Goal: Task Accomplishment & Management: Manage account settings

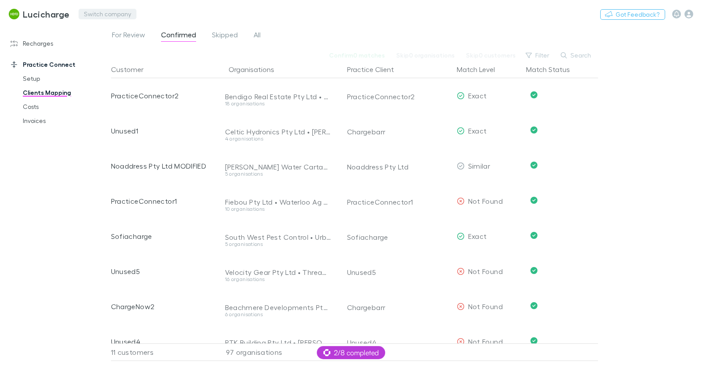
click at [100, 18] on button "Switch company" at bounding box center [108, 14] width 58 height 11
type input "*****"
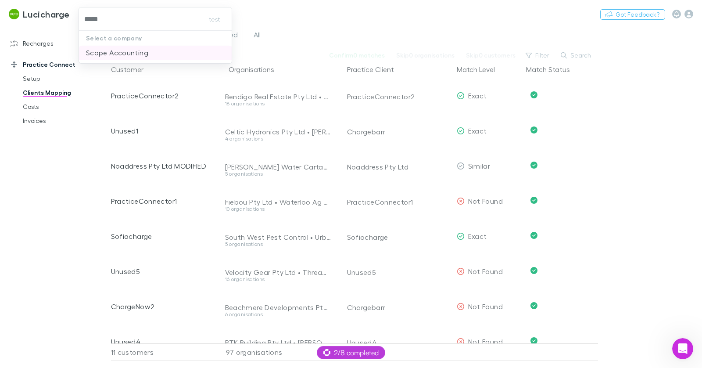
click at [117, 49] on p "Scope Accounting" at bounding box center [117, 52] width 62 height 11
click at [48, 17] on h3 "Scope Accounting" at bounding box center [61, 14] width 77 height 11
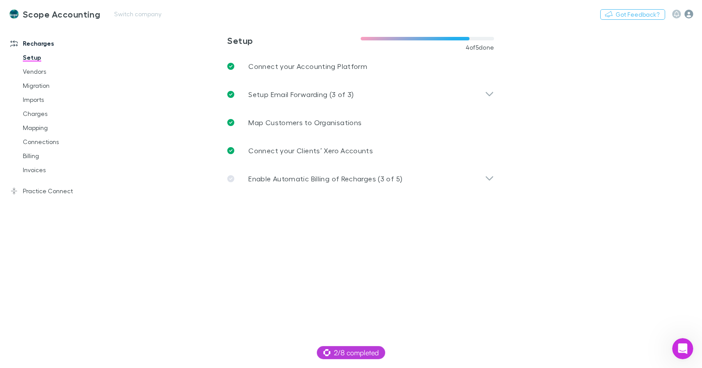
click at [691, 15] on icon "button" at bounding box center [688, 14] width 9 height 9
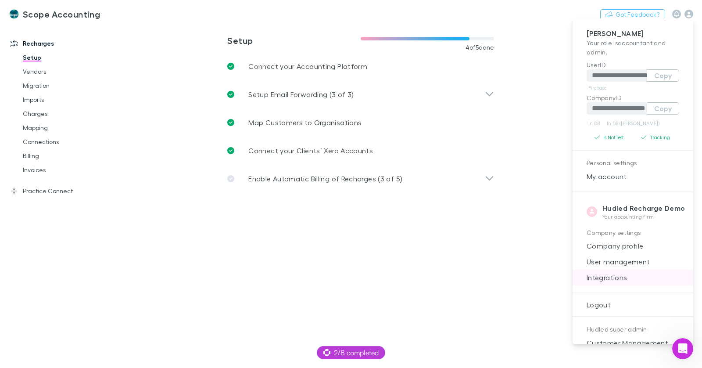
click at [612, 278] on span "Integrations" at bounding box center [633, 277] width 107 height 11
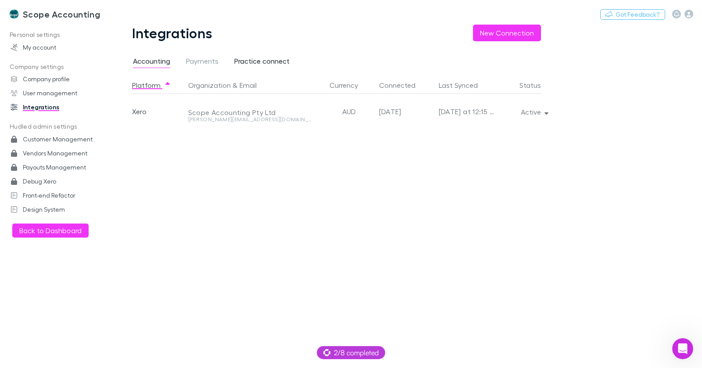
click at [248, 60] on span "Practice connect" at bounding box center [261, 62] width 55 height 11
click at [546, 114] on icon "button" at bounding box center [546, 113] width 4 height 2
click at [410, 140] on div at bounding box center [351, 183] width 702 height 367
click at [536, 114] on button "Active" at bounding box center [534, 112] width 40 height 12
click at [396, 157] on div at bounding box center [351, 183] width 702 height 367
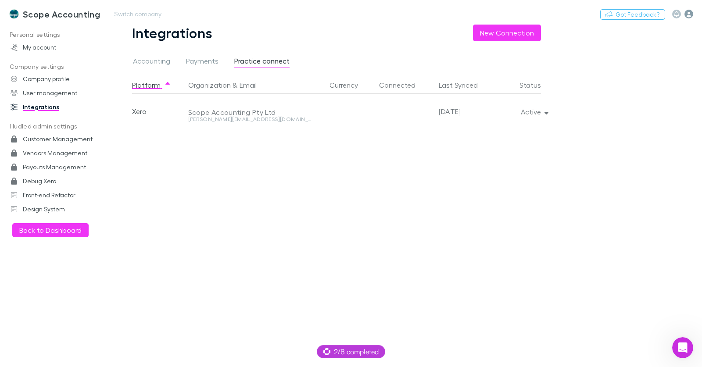
click at [686, 18] on icon "button" at bounding box center [688, 14] width 9 height 9
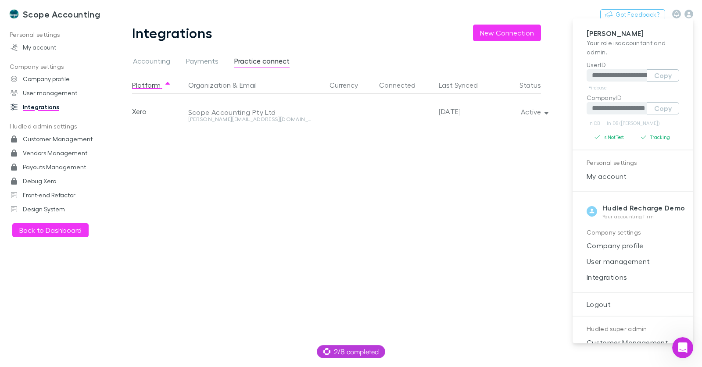
click at [469, 200] on div at bounding box center [351, 183] width 702 height 367
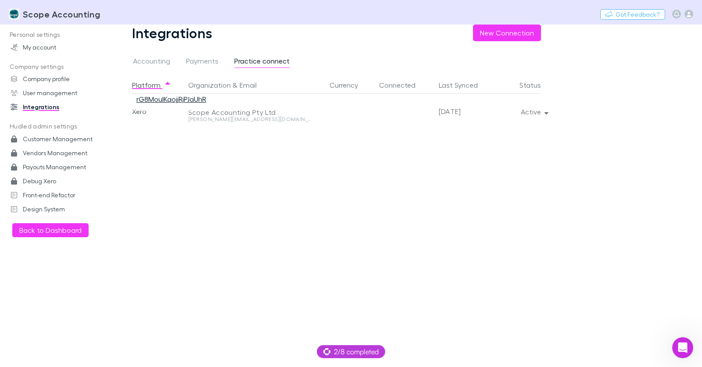
click at [188, 98] on link "rG8MouIKqojjRjPJaUhR" at bounding box center [171, 99] width 70 height 8
click at [385, 185] on div "Platform Organization & Email Currency Connected Last Synced Status Xero Scope …" at bounding box center [343, 221] width 423 height 291
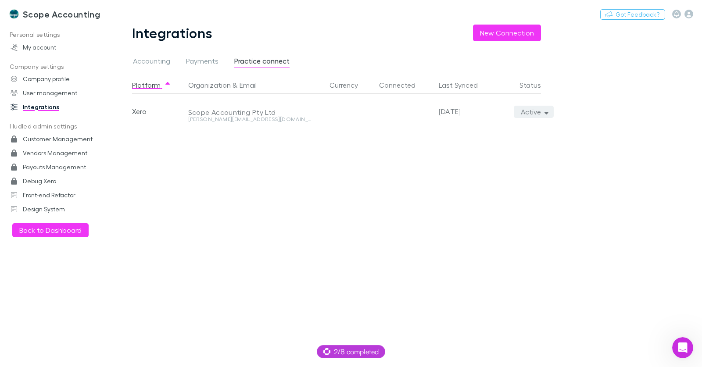
click at [531, 108] on button "Active" at bounding box center [534, 112] width 40 height 12
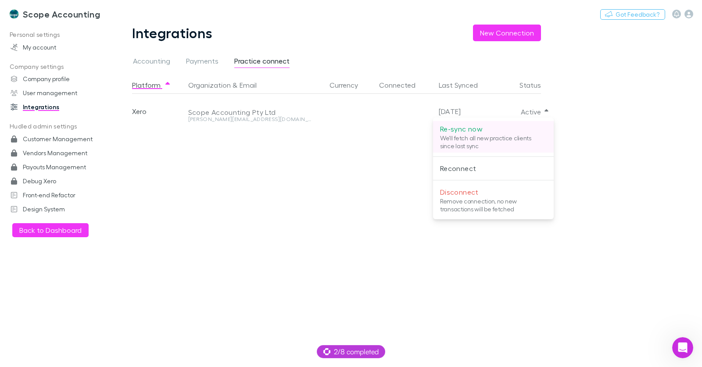
click at [474, 139] on p "We'll fetch all new practice clients since last sync" at bounding box center [493, 142] width 107 height 16
